Goal: Navigation & Orientation: Find specific page/section

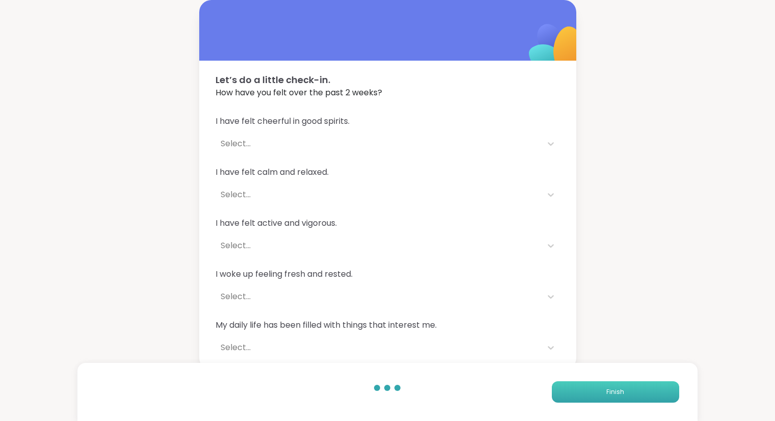
click at [609, 389] on span "Finish" at bounding box center [615, 391] width 18 height 9
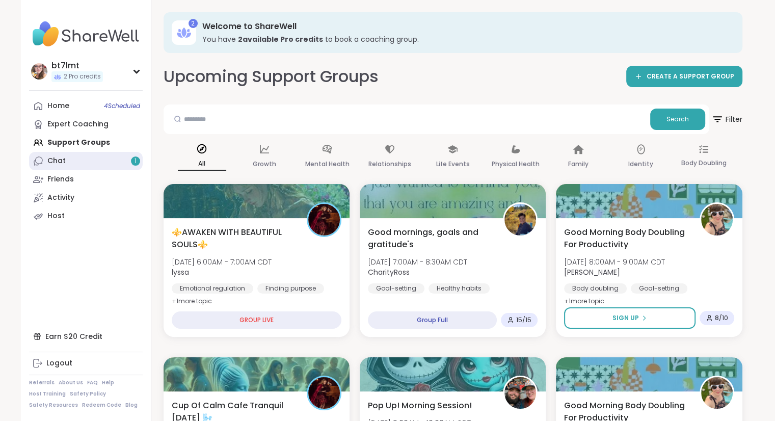
click at [68, 162] on link "Chat 1" at bounding box center [86, 161] width 114 height 18
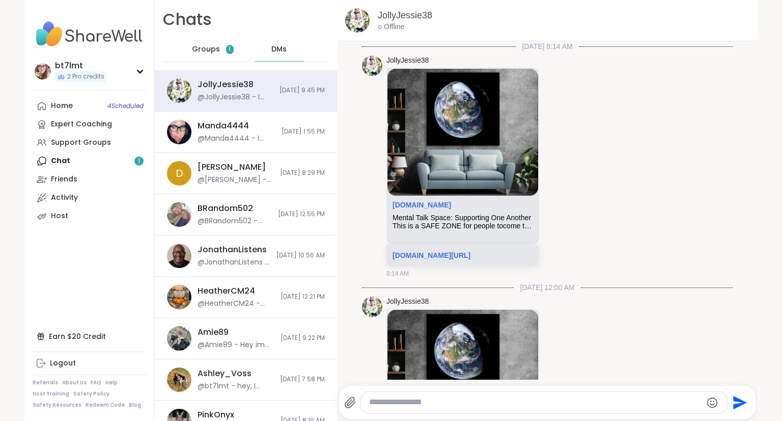
scroll to position [3086, 0]
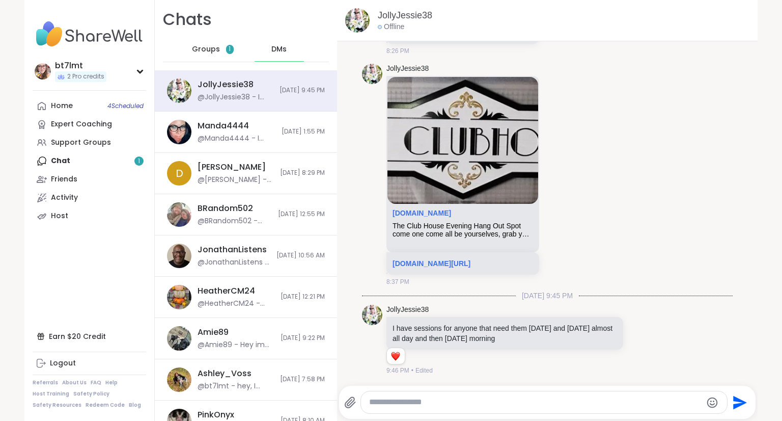
click at [210, 52] on span "Groups" at bounding box center [206, 49] width 28 height 10
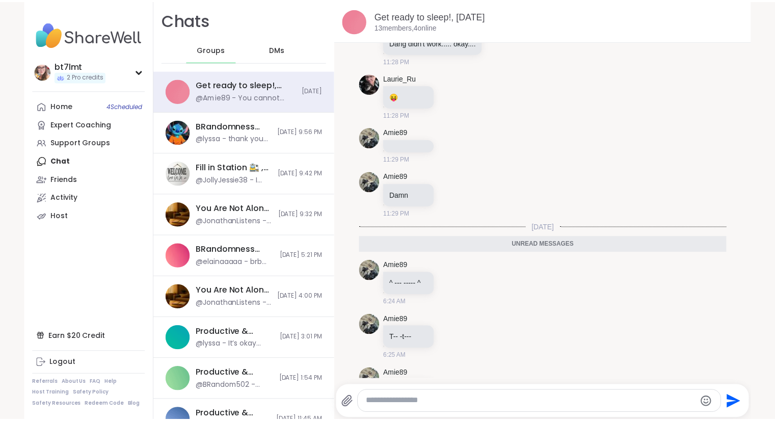
scroll to position [5353, 0]
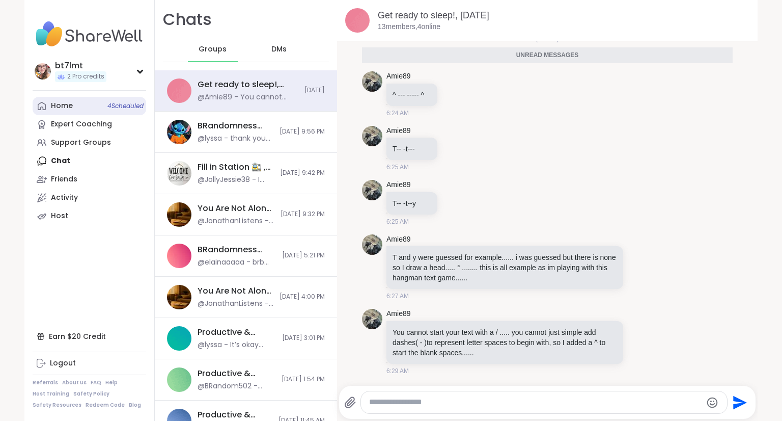
click at [65, 108] on div "Home 4 Scheduled" at bounding box center [62, 106] width 22 height 10
